Goal: Information Seeking & Learning: Learn about a topic

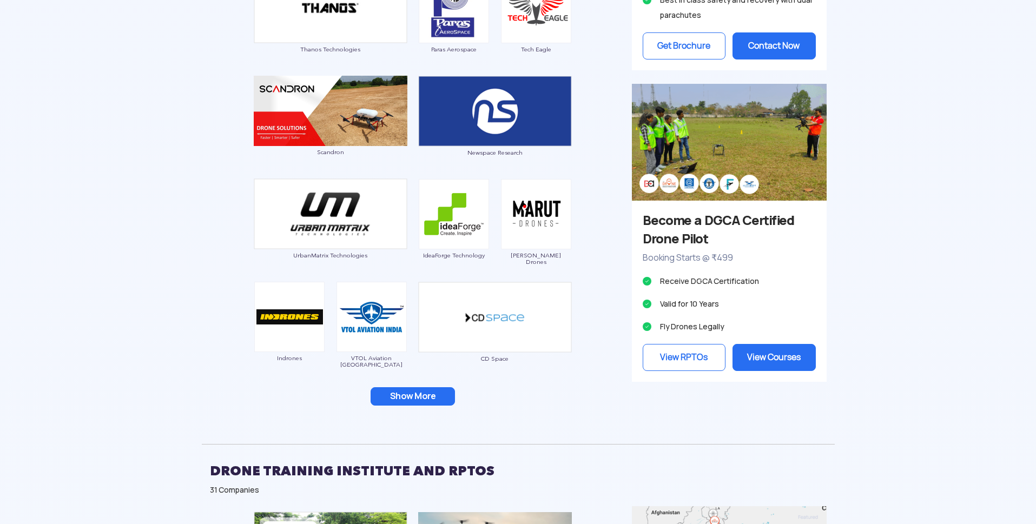
scroll to position [920, 0]
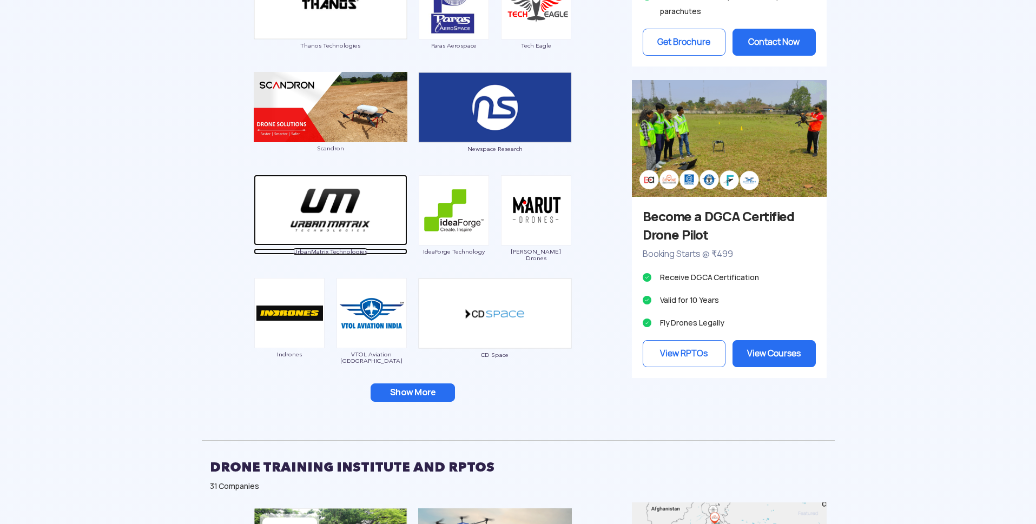
click at [314, 255] on span "UrbanMatrix Technologies" at bounding box center [331, 251] width 154 height 6
click at [422, 402] on button "Show More" at bounding box center [413, 392] width 84 height 18
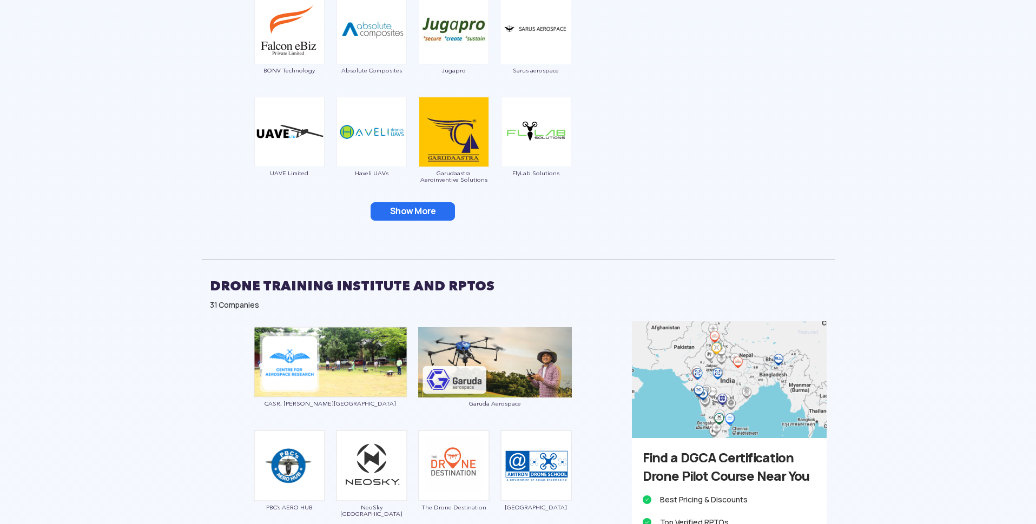
scroll to position [1352, 0]
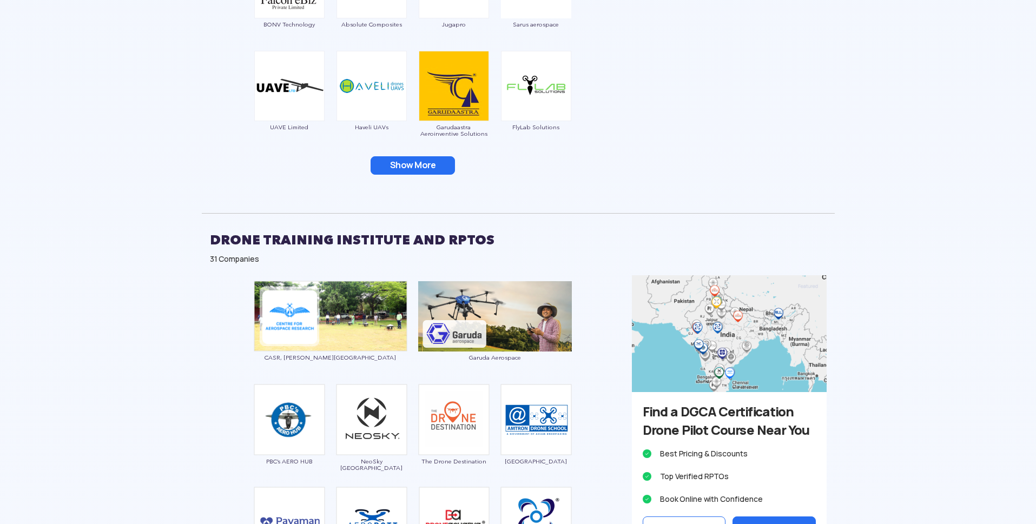
click at [427, 175] on button "Show More" at bounding box center [413, 165] width 84 height 18
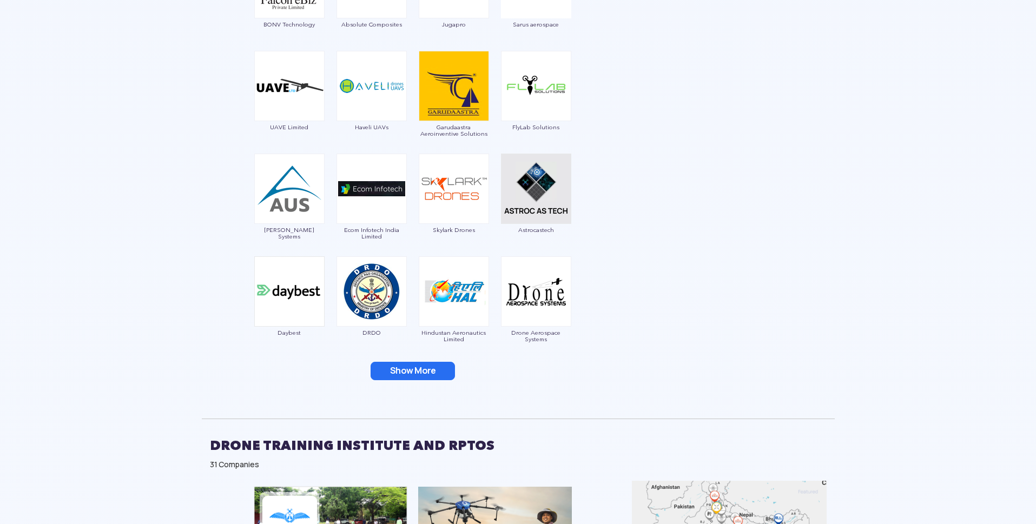
click at [419, 380] on button "Show More" at bounding box center [413, 371] width 84 height 18
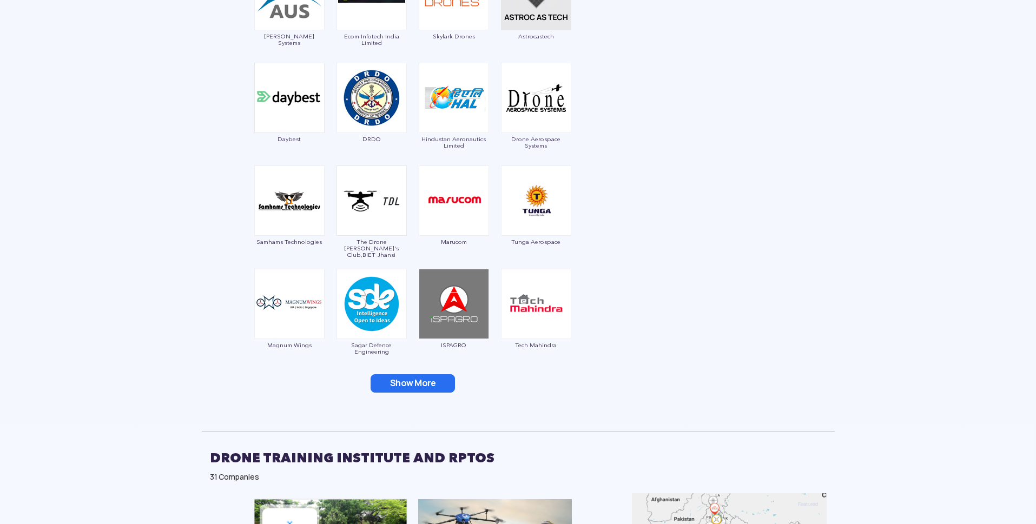
scroll to position [1569, 0]
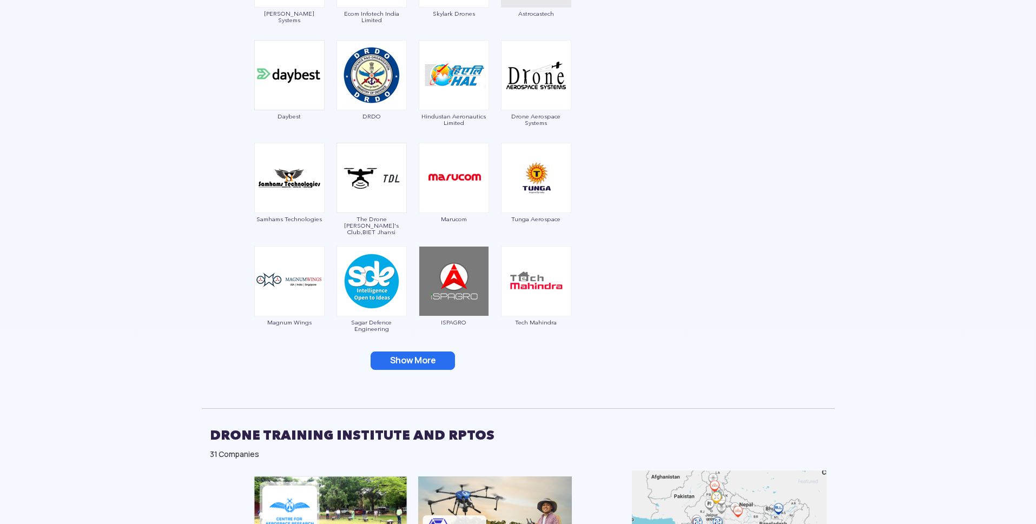
click at [410, 370] on button "Show More" at bounding box center [413, 361] width 84 height 18
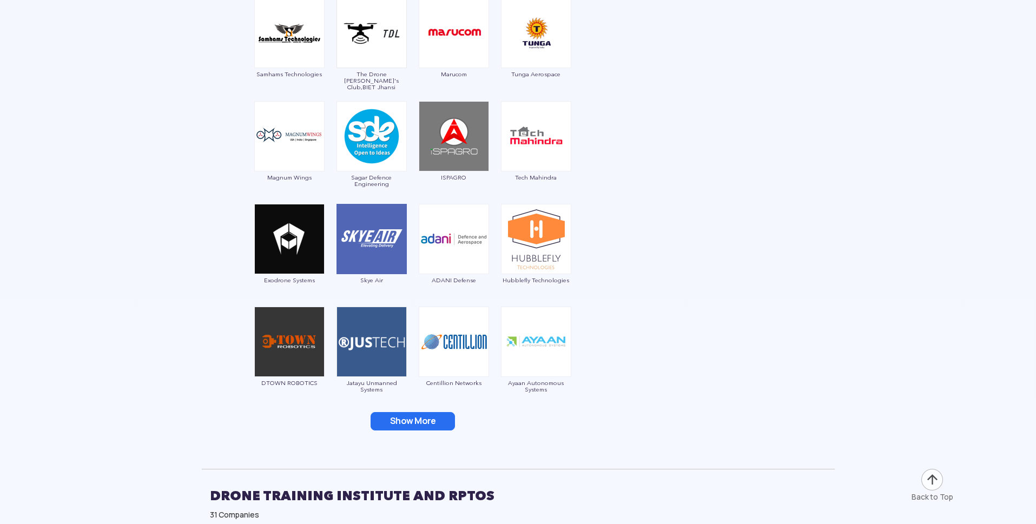
scroll to position [1731, 0]
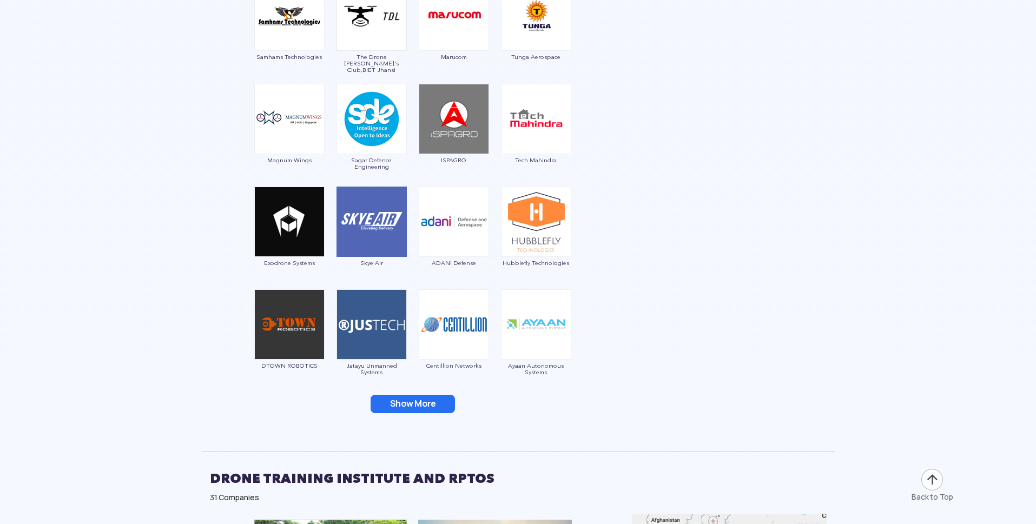
click at [388, 413] on button "Show More" at bounding box center [413, 404] width 84 height 18
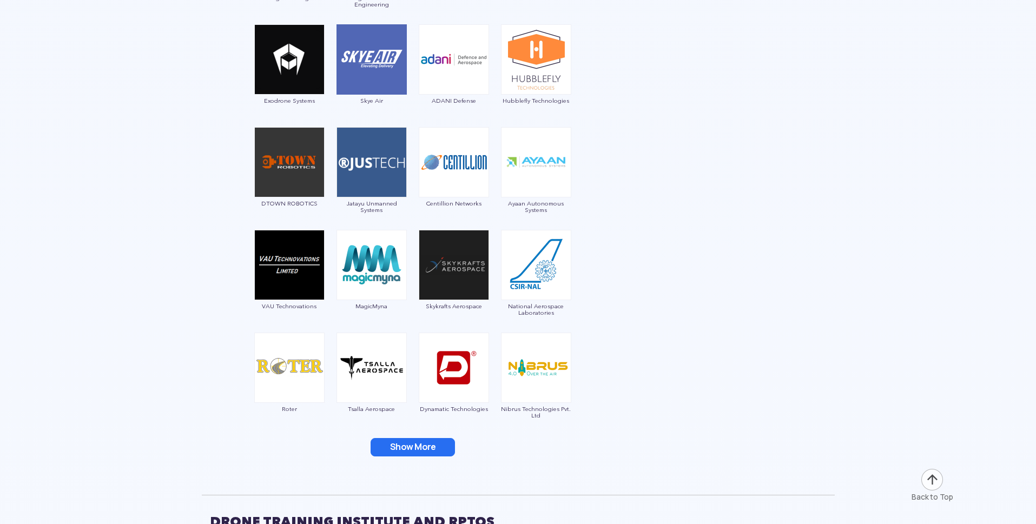
scroll to position [1947, 0]
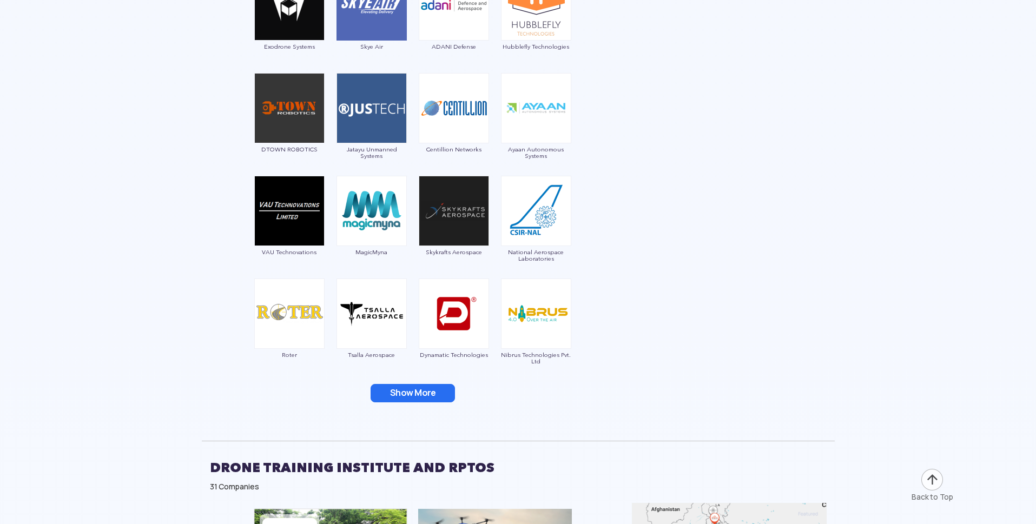
click at [418, 402] on button "Show More" at bounding box center [413, 393] width 84 height 18
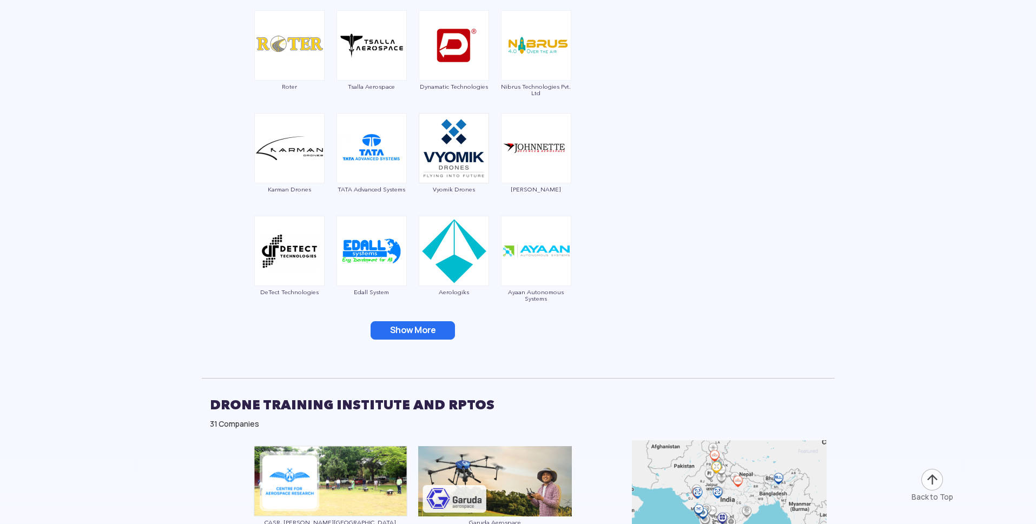
scroll to position [2218, 0]
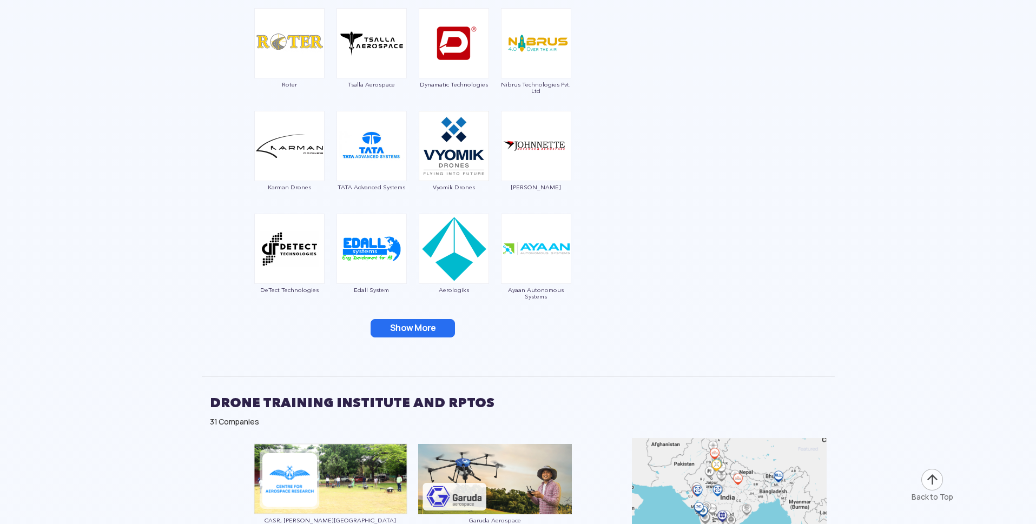
click at [415, 338] on button "Show More" at bounding box center [413, 328] width 84 height 18
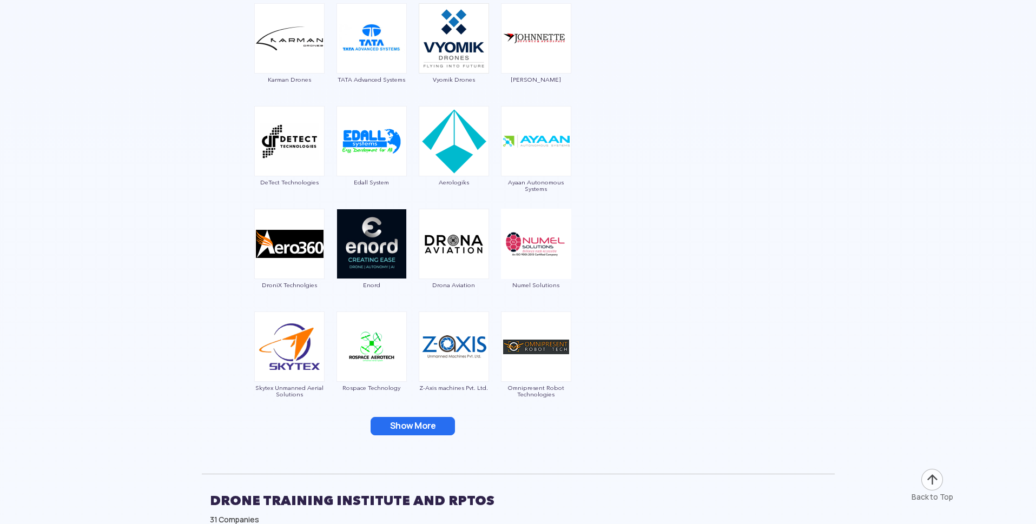
scroll to position [2326, 0]
click at [399, 435] on button "Show More" at bounding box center [413, 425] width 84 height 18
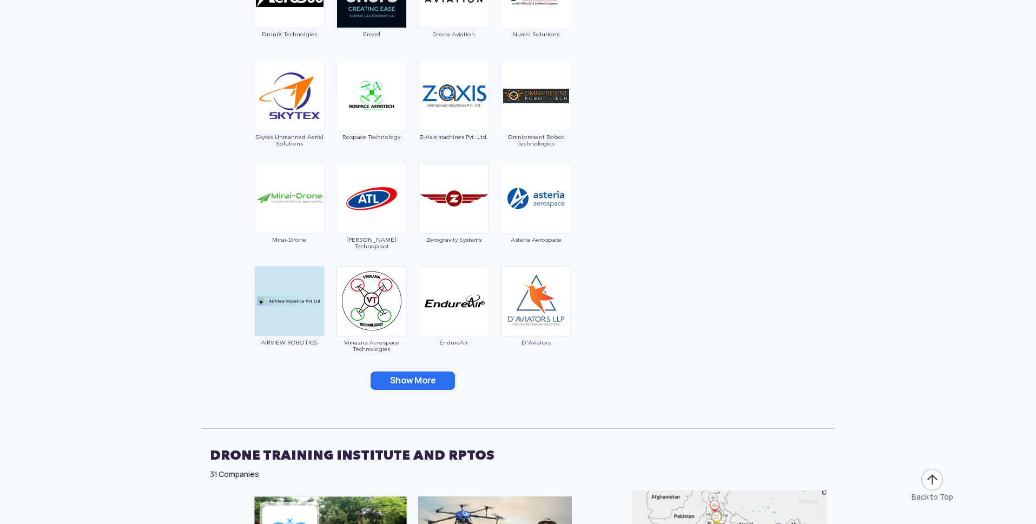
scroll to position [2596, 0]
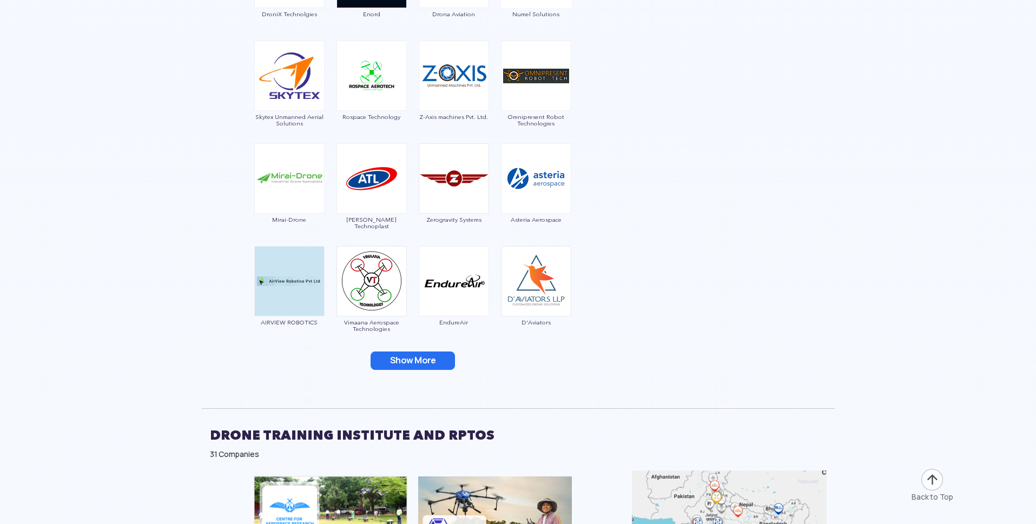
click at [413, 370] on button "Show More" at bounding box center [413, 361] width 84 height 18
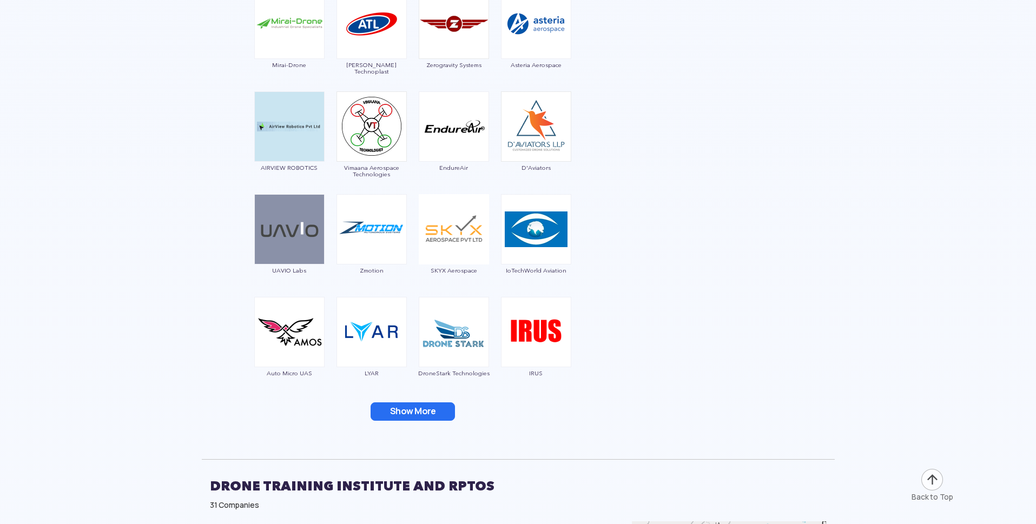
scroll to position [2759, 0]
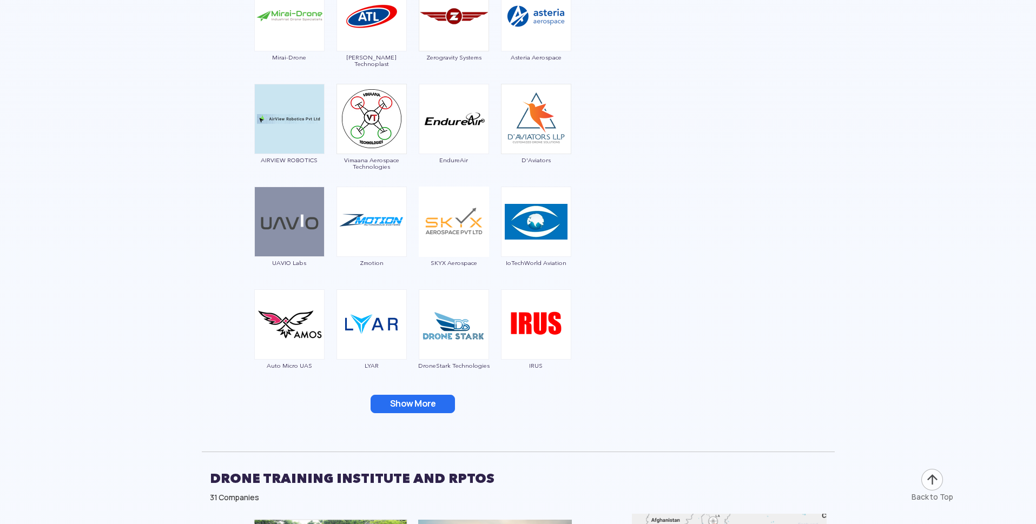
click at [401, 413] on button "Show More" at bounding box center [413, 404] width 84 height 18
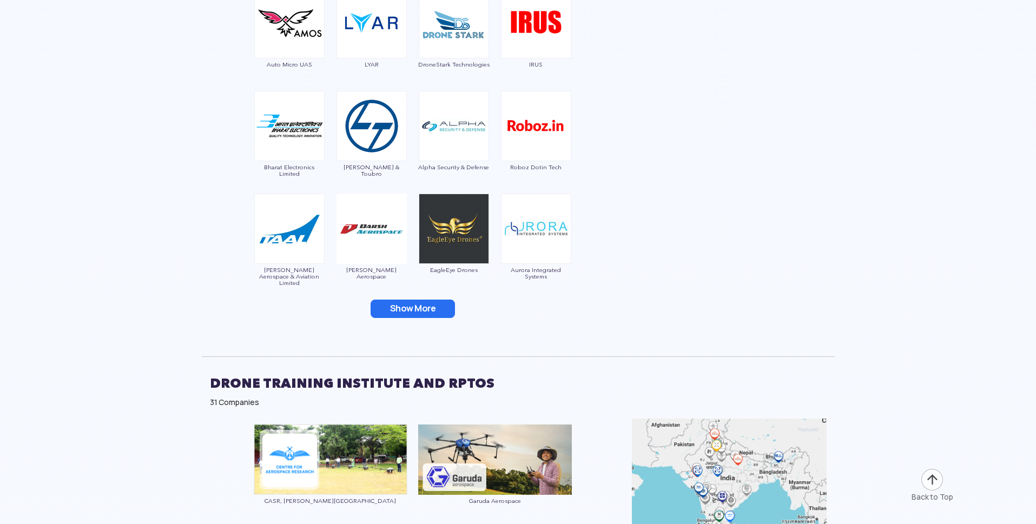
scroll to position [3083, 0]
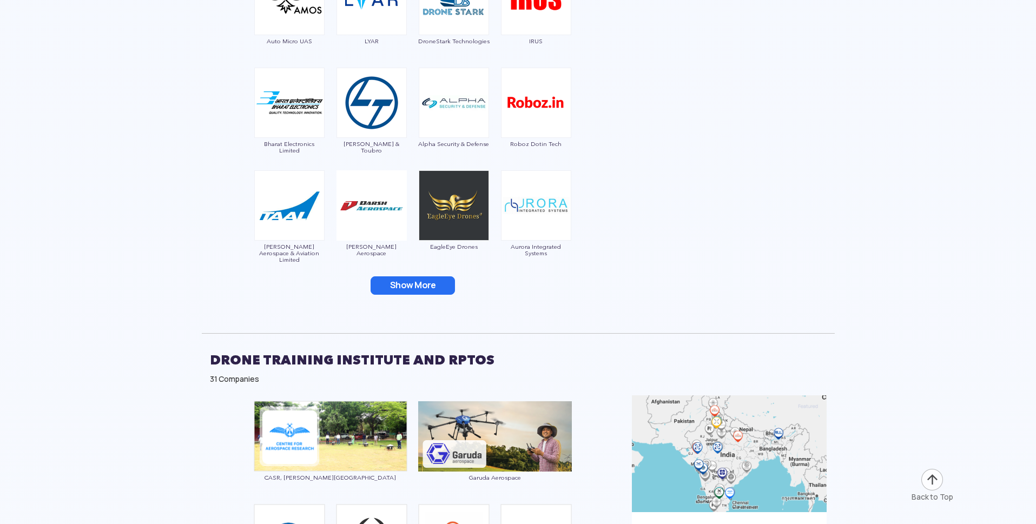
click at [427, 295] on button "Show More" at bounding box center [413, 285] width 84 height 18
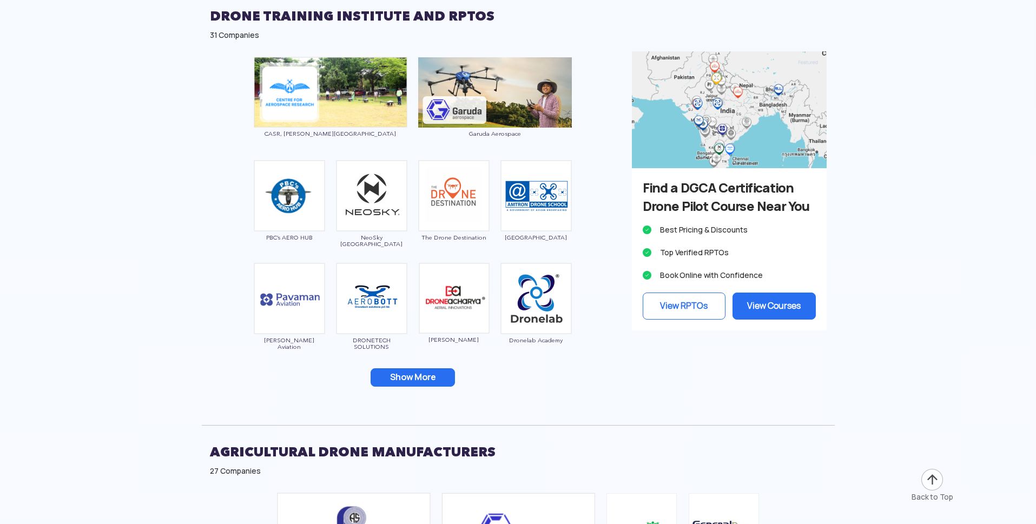
scroll to position [3624, 0]
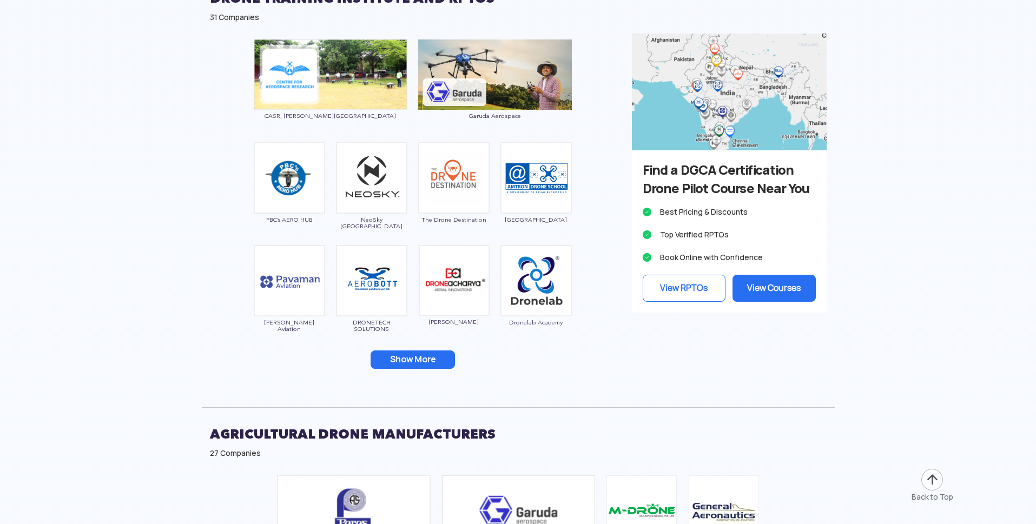
click at [500, 369] on div "Show More" at bounding box center [413, 360] width 406 height 18
click at [402, 369] on button "Show More" at bounding box center [413, 360] width 84 height 18
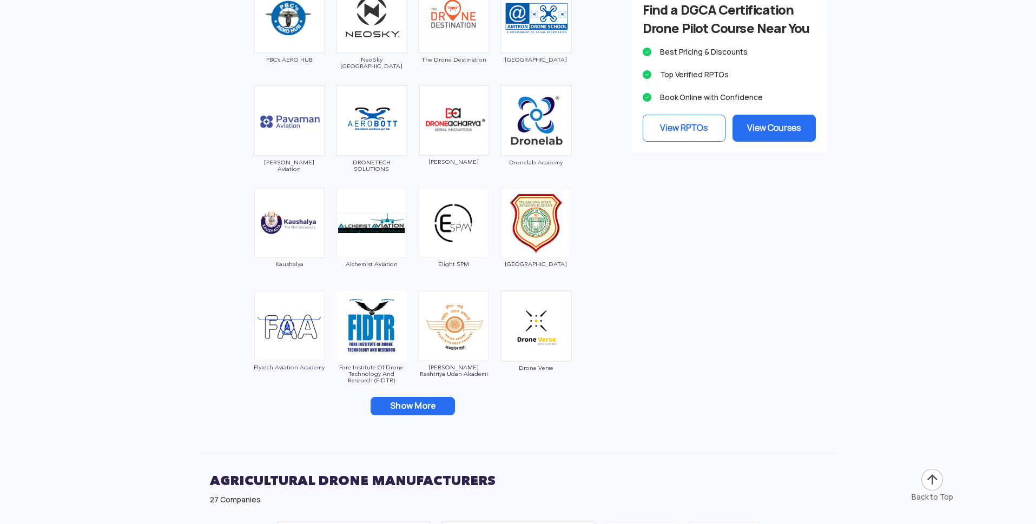
scroll to position [3786, 0]
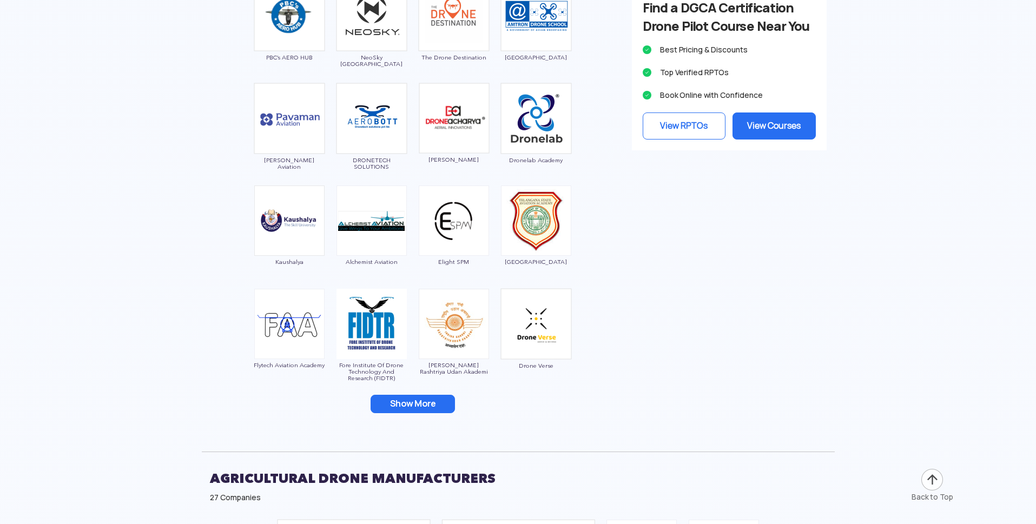
click at [440, 413] on button "Show More" at bounding box center [413, 404] width 84 height 18
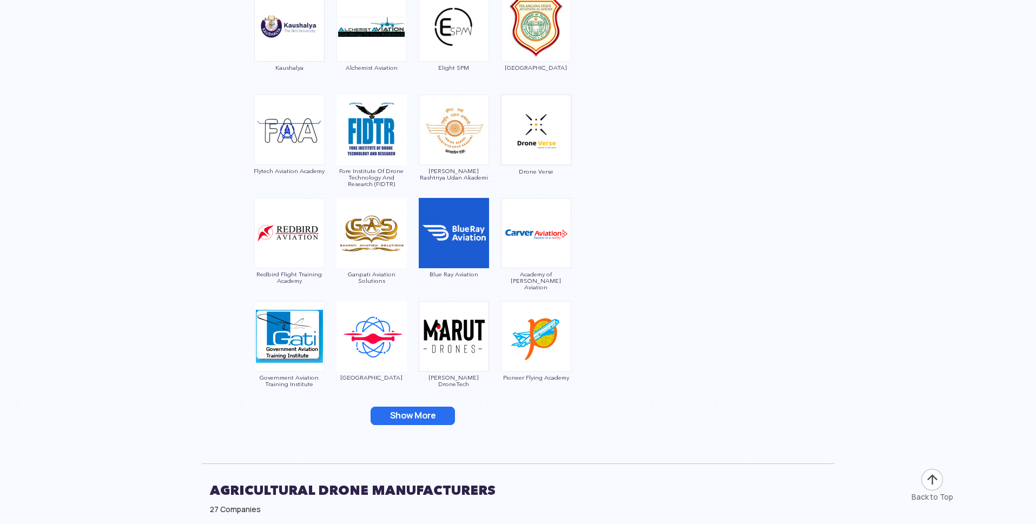
scroll to position [4003, 0]
